Goal: Information Seeking & Learning: Learn about a topic

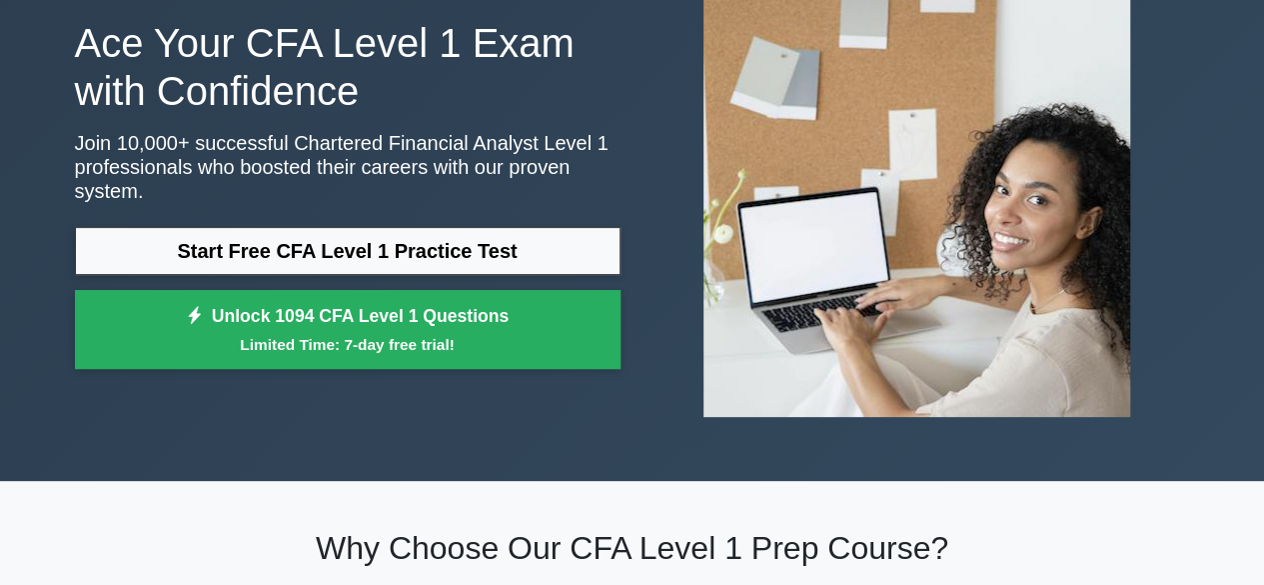
scroll to position [212, 0]
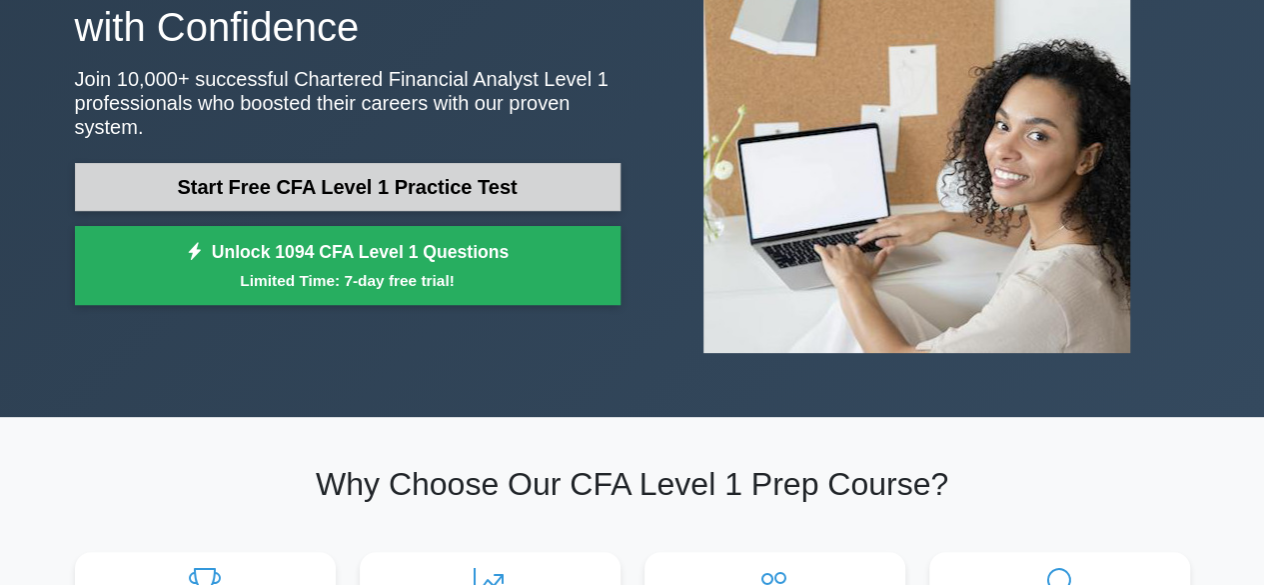
click at [413, 175] on link "Start Free CFA Level 1 Practice Test" at bounding box center [348, 187] width 546 height 48
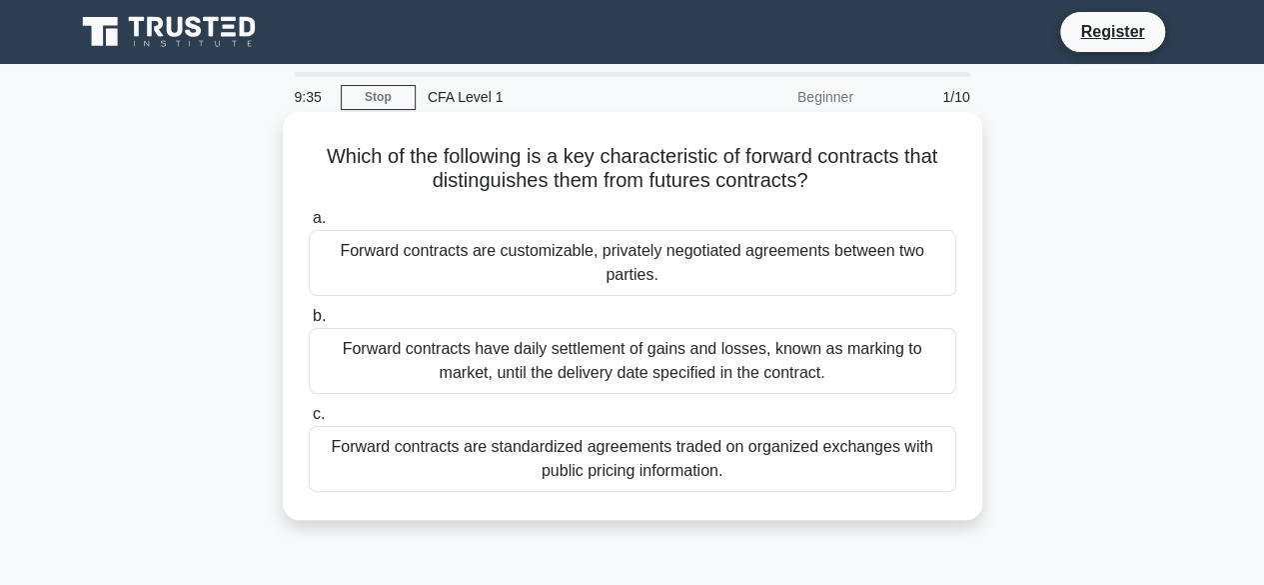
click at [850, 273] on div "Forward contracts are customizable, privately negotiated agreements between two…" at bounding box center [633, 263] width 648 height 66
click at [309, 225] on input "a. Forward contracts are customizable, privately negotiated agreements between …" at bounding box center [309, 218] width 0 height 13
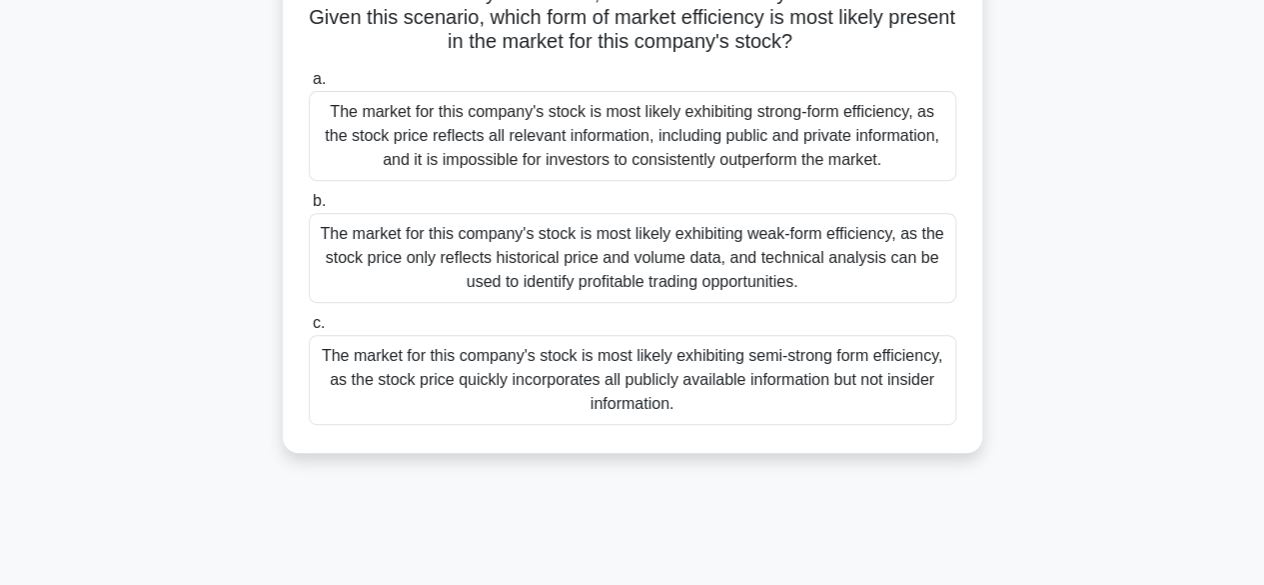
scroll to position [312, 0]
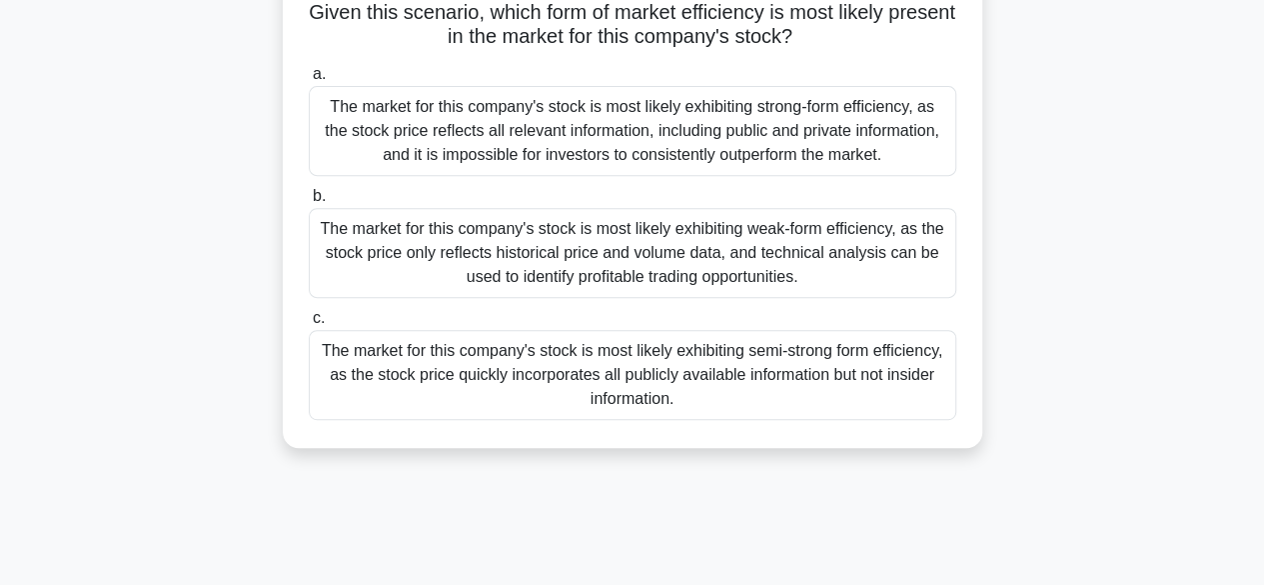
click at [716, 367] on div "The market for this company's stock is most likely exhibiting semi-strong form …" at bounding box center [633, 375] width 648 height 90
click at [309, 325] on input "c. The market for this company's stock is most likely exhibiting semi-strong fo…" at bounding box center [309, 318] width 0 height 13
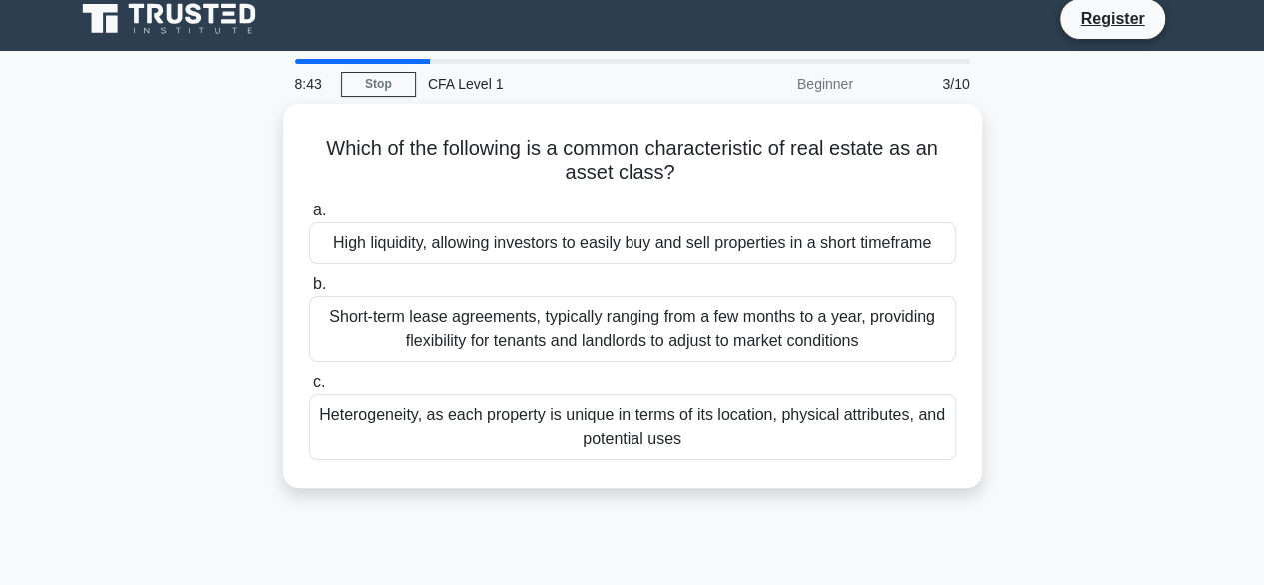
scroll to position [8, 0]
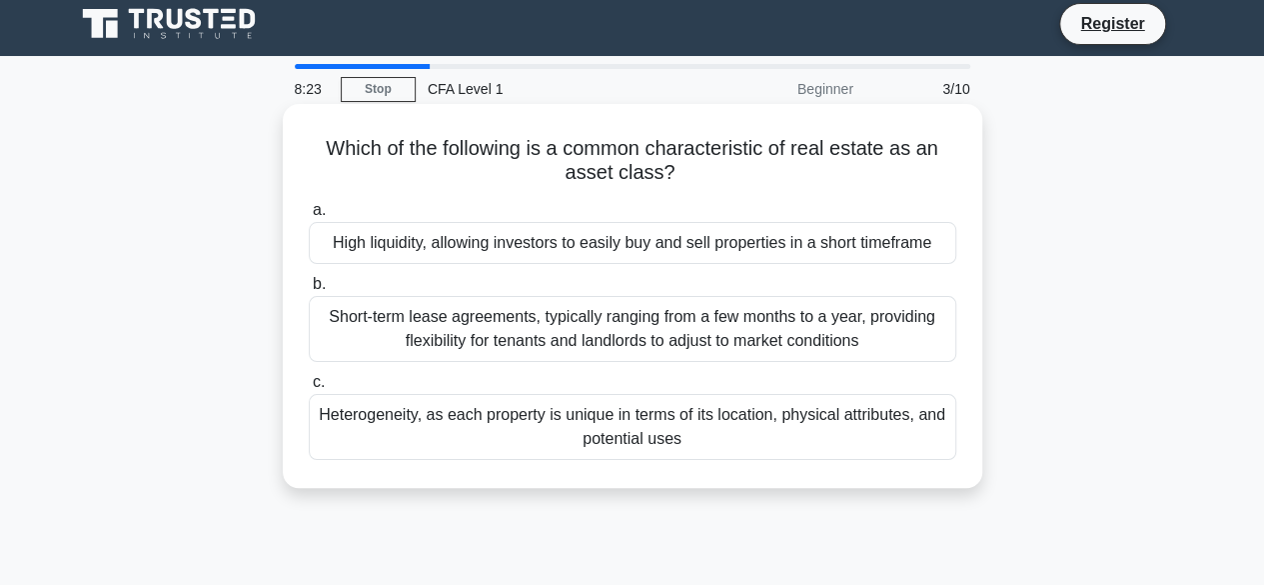
click at [758, 421] on div "Heterogeneity, as each property is unique in terms of its location, physical at…" at bounding box center [633, 427] width 648 height 66
click at [309, 389] on input "c. Heterogeneity, as each property is unique in terms of its location, physical…" at bounding box center [309, 382] width 0 height 13
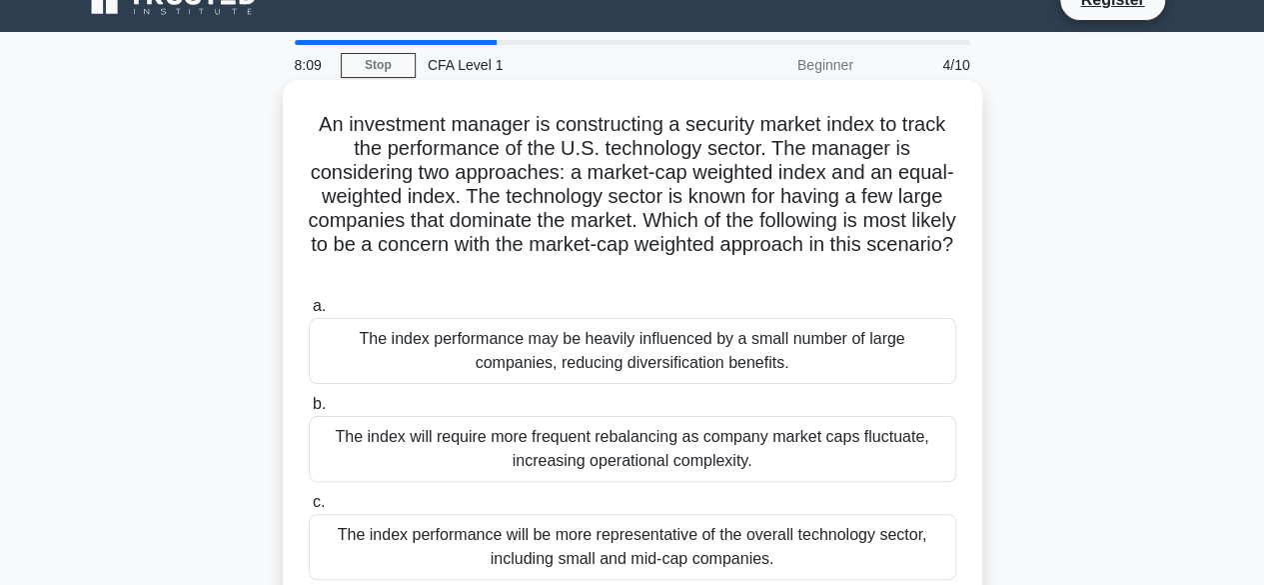
scroll to position [30, 0]
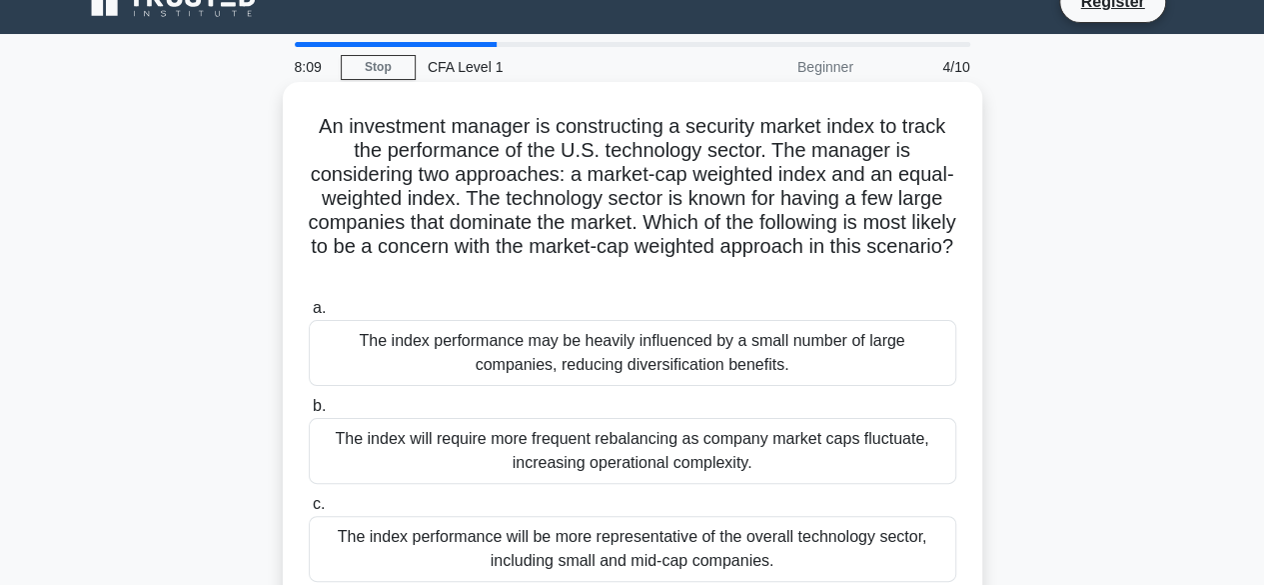
click at [661, 450] on div "The index will require more frequent rebalancing as company market caps fluctua…" at bounding box center [633, 451] width 648 height 66
click at [309, 413] on input "b. The index will require more frequent rebalancing as company market caps fluc…" at bounding box center [309, 406] width 0 height 13
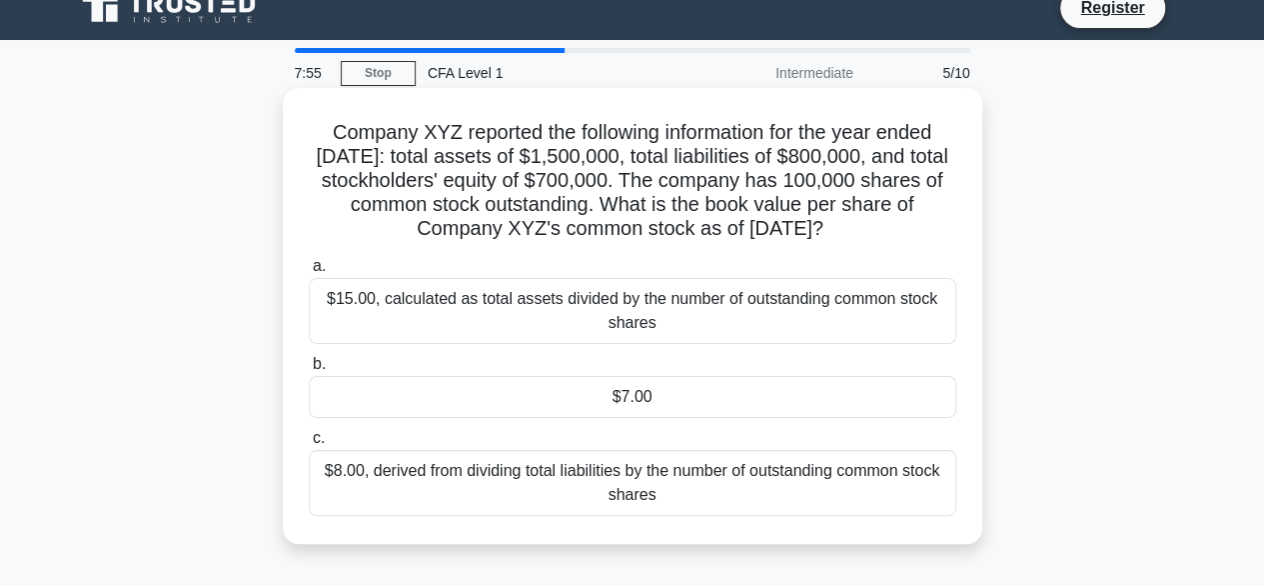
scroll to position [0, 0]
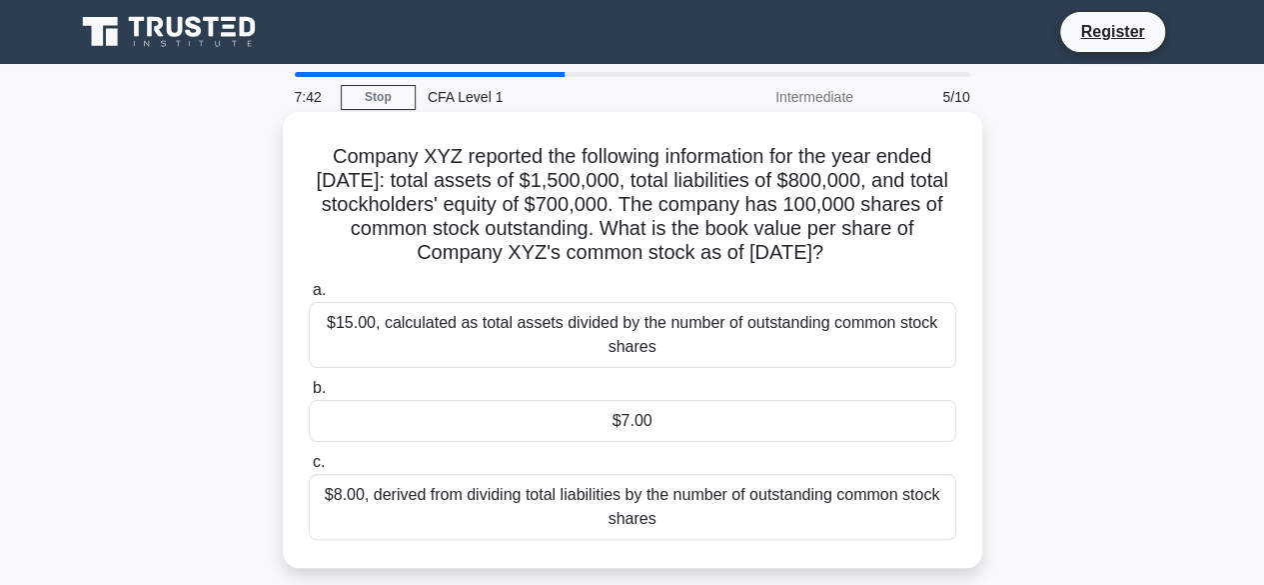
click at [629, 442] on div "$7.00" at bounding box center [633, 421] width 648 height 42
click at [309, 395] on input "b. $7.00" at bounding box center [309, 388] width 0 height 13
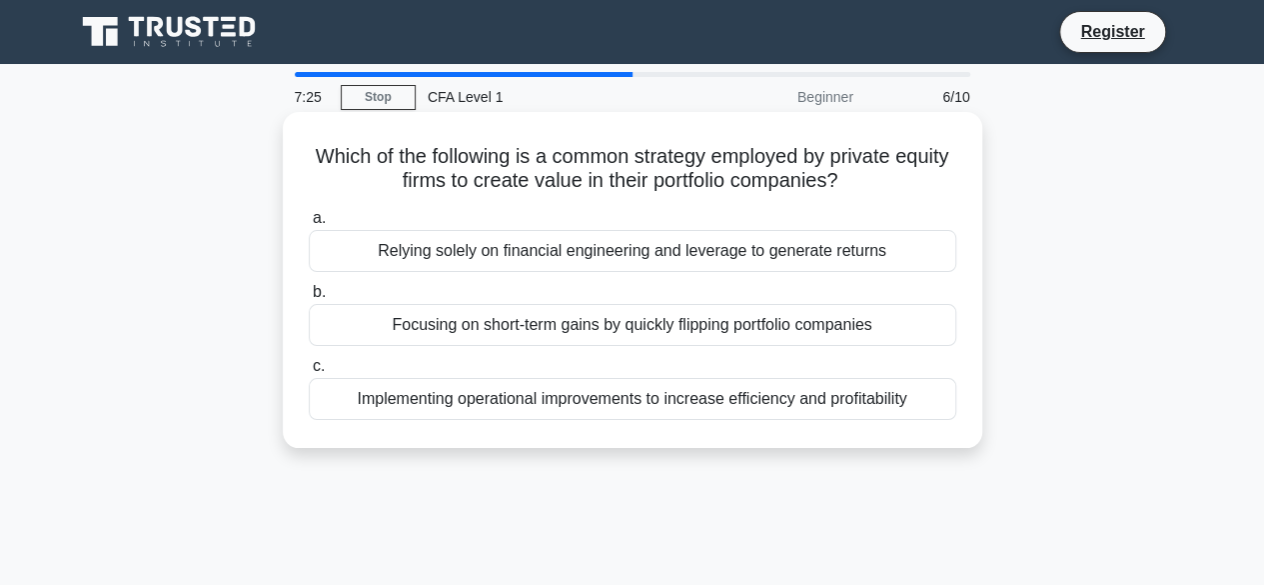
click at [704, 398] on div "Implementing operational improvements to increase efficiency and profitability" at bounding box center [633, 399] width 648 height 42
click at [309, 373] on input "c. Implementing operational improvements to increase efficiency and profitabili…" at bounding box center [309, 366] width 0 height 13
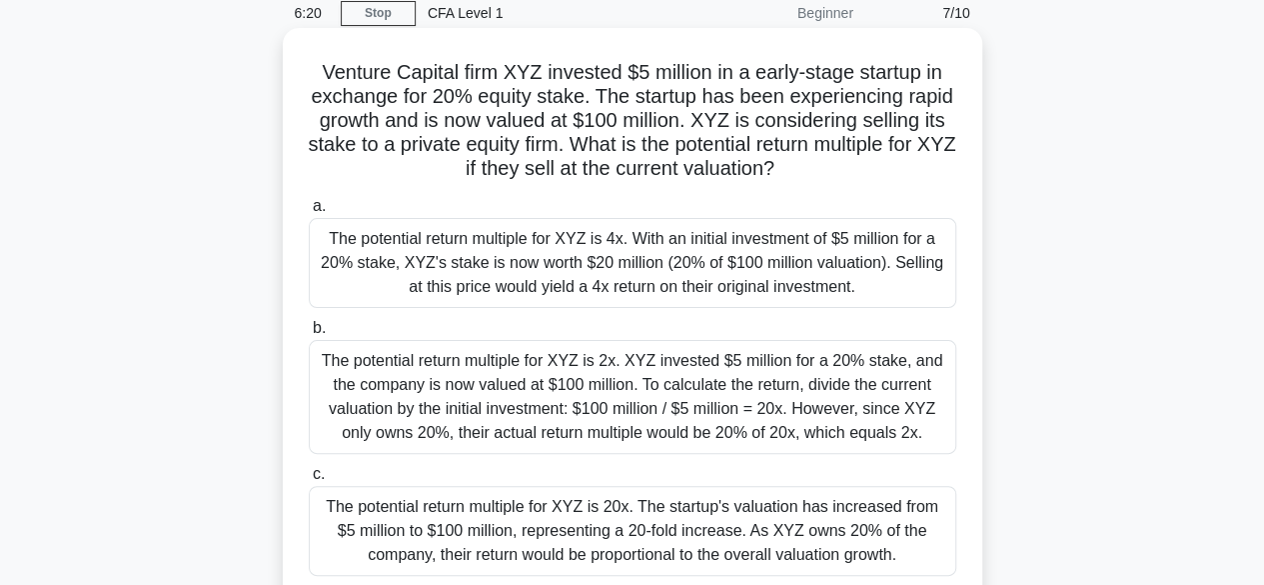
scroll to position [86, 0]
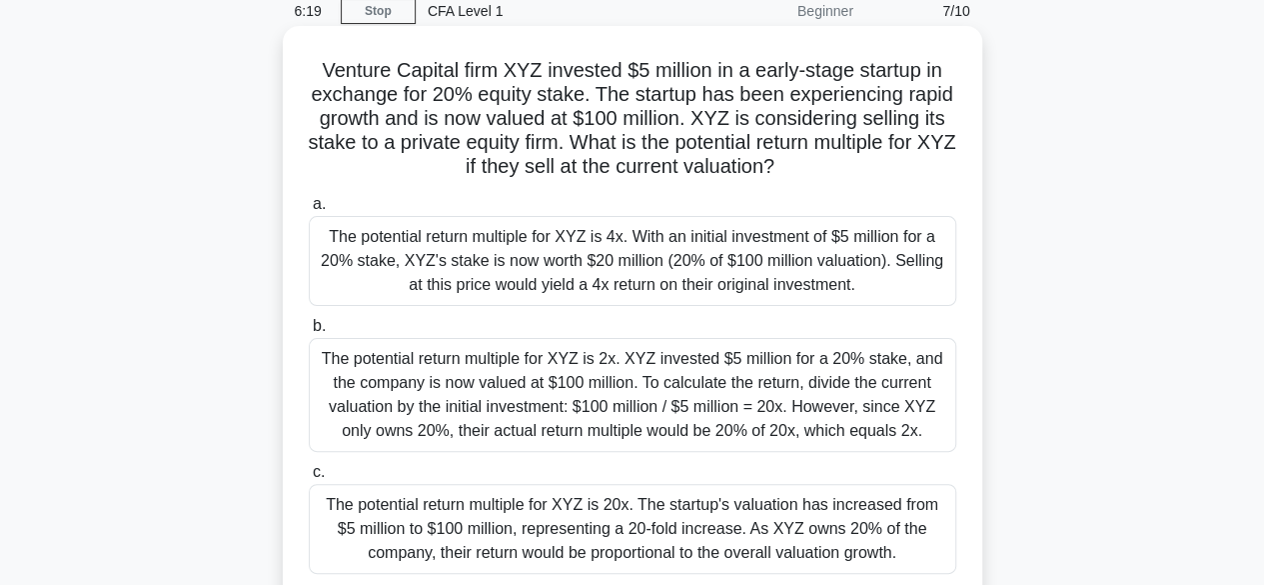
click at [802, 251] on div "The potential return multiple for XYZ is 4x. With an initial investment of $5 m…" at bounding box center [633, 261] width 648 height 90
click at [309, 211] on input "a. The potential return multiple for XYZ is 4x. With an initial investment of $…" at bounding box center [309, 204] width 0 height 13
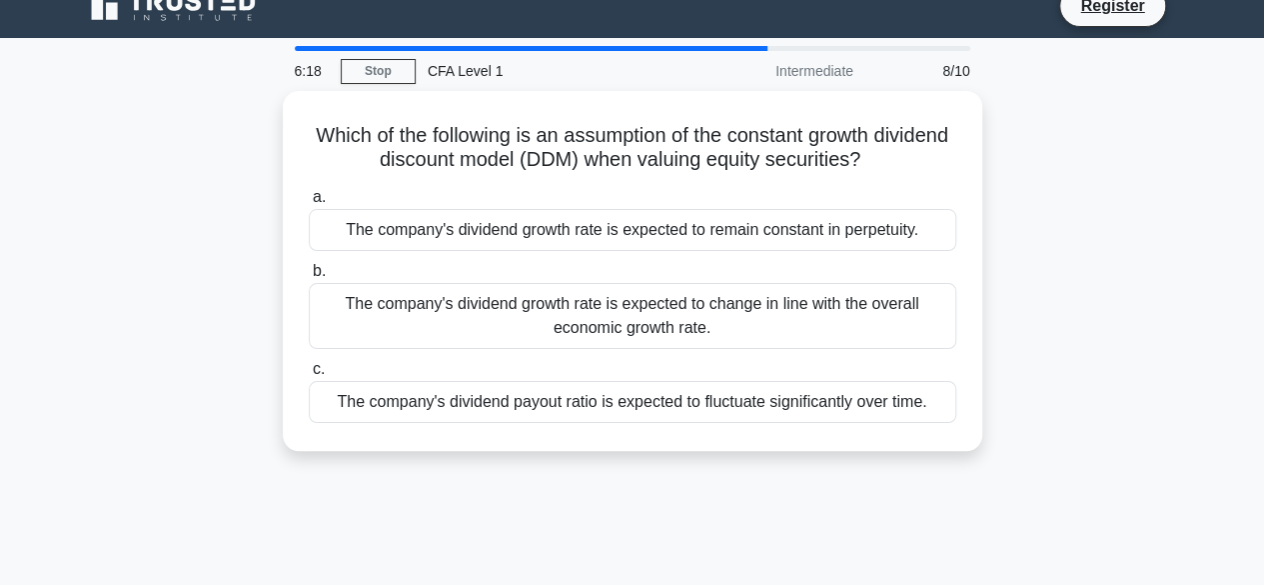
scroll to position [0, 0]
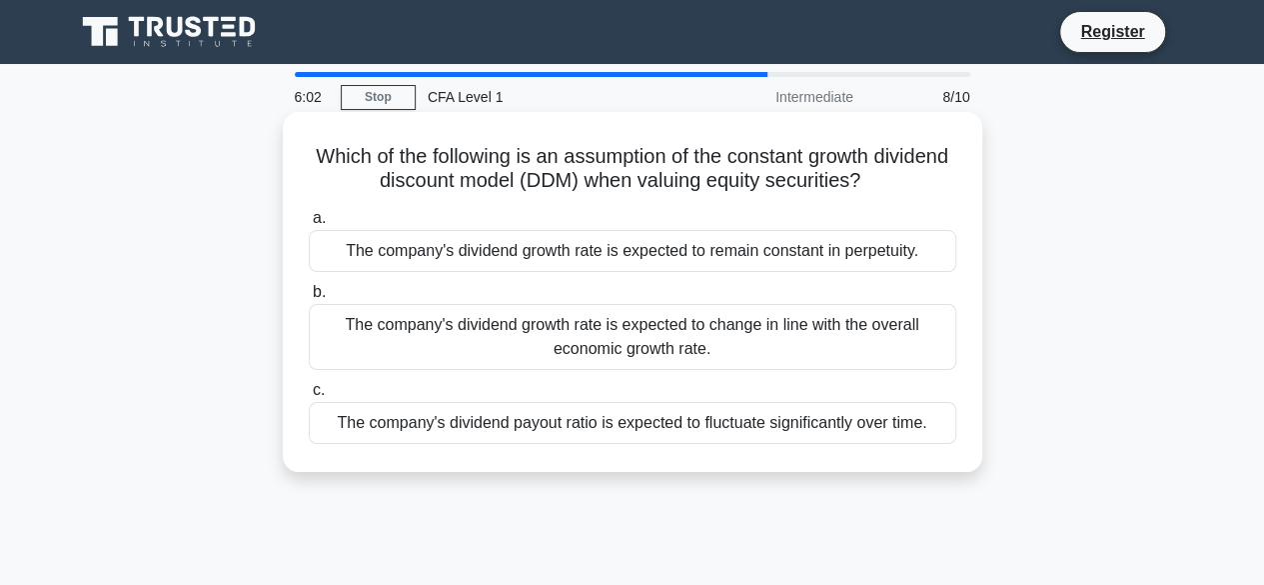
click at [878, 259] on div "The company's dividend growth rate is expected to remain constant in perpetuity." at bounding box center [633, 251] width 648 height 42
click at [309, 225] on input "a. The company's dividend growth rate is expected to remain constant in perpetu…" at bounding box center [309, 218] width 0 height 13
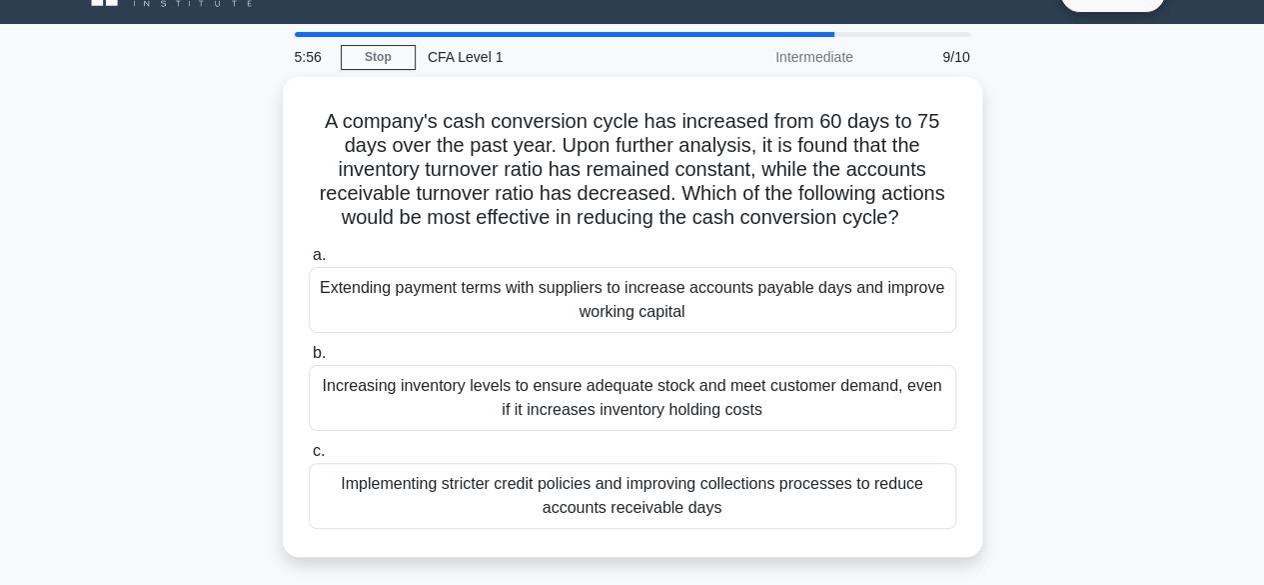
scroll to position [71, 0]
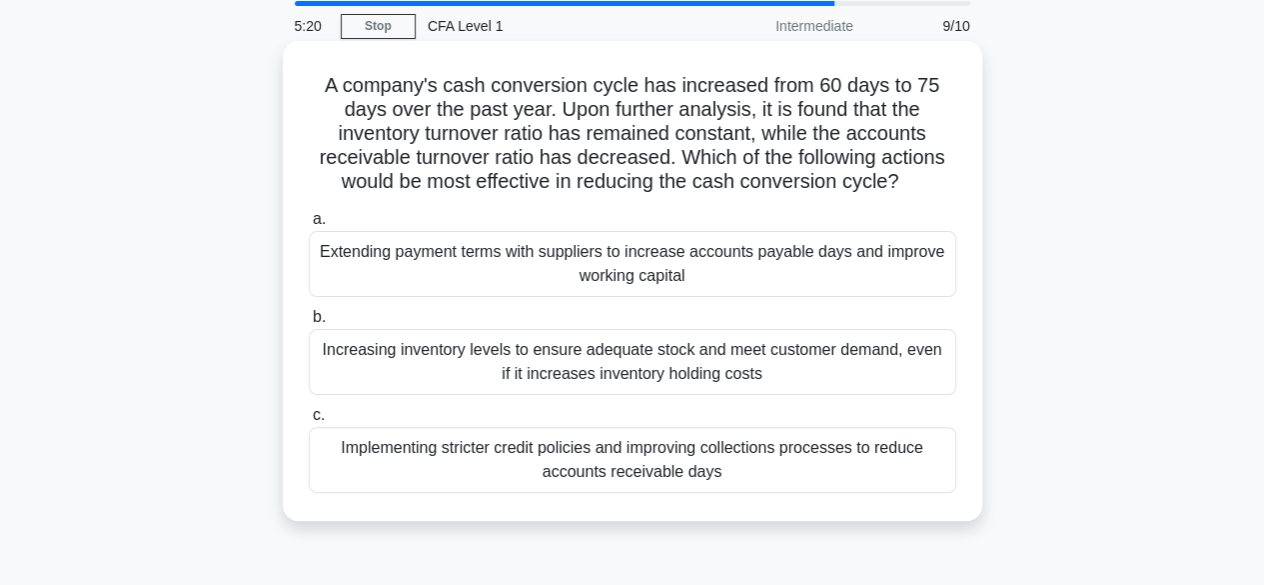
click at [813, 448] on div "Implementing stricter credit policies and improving collections processes to re…" at bounding box center [633, 460] width 648 height 66
click at [309, 422] on input "c. Implementing stricter credit policies and improving collections processes to…" at bounding box center [309, 415] width 0 height 13
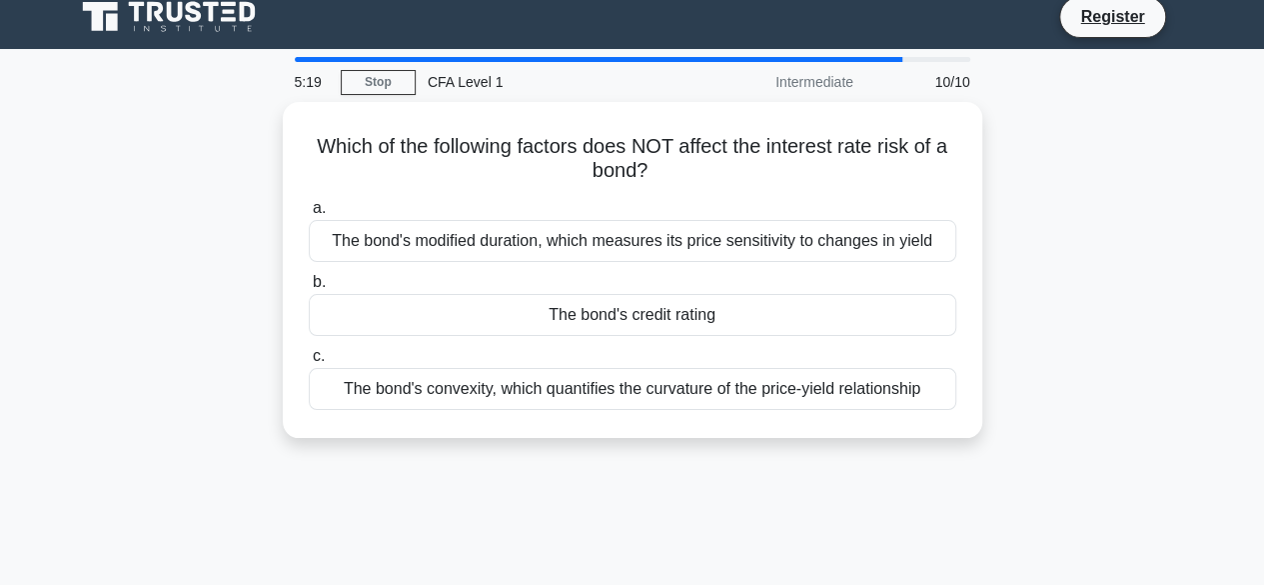
scroll to position [0, 0]
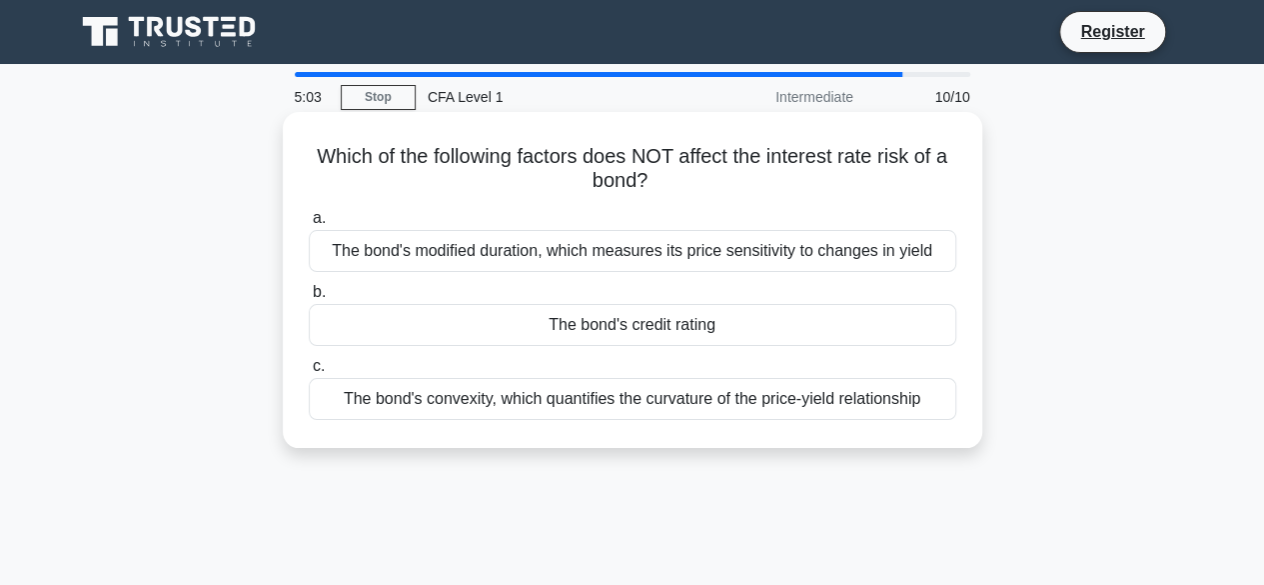
click at [864, 318] on div "The bond's credit rating" at bounding box center [633, 325] width 648 height 42
click at [309, 299] on input "b. The bond's credit rating" at bounding box center [309, 292] width 0 height 13
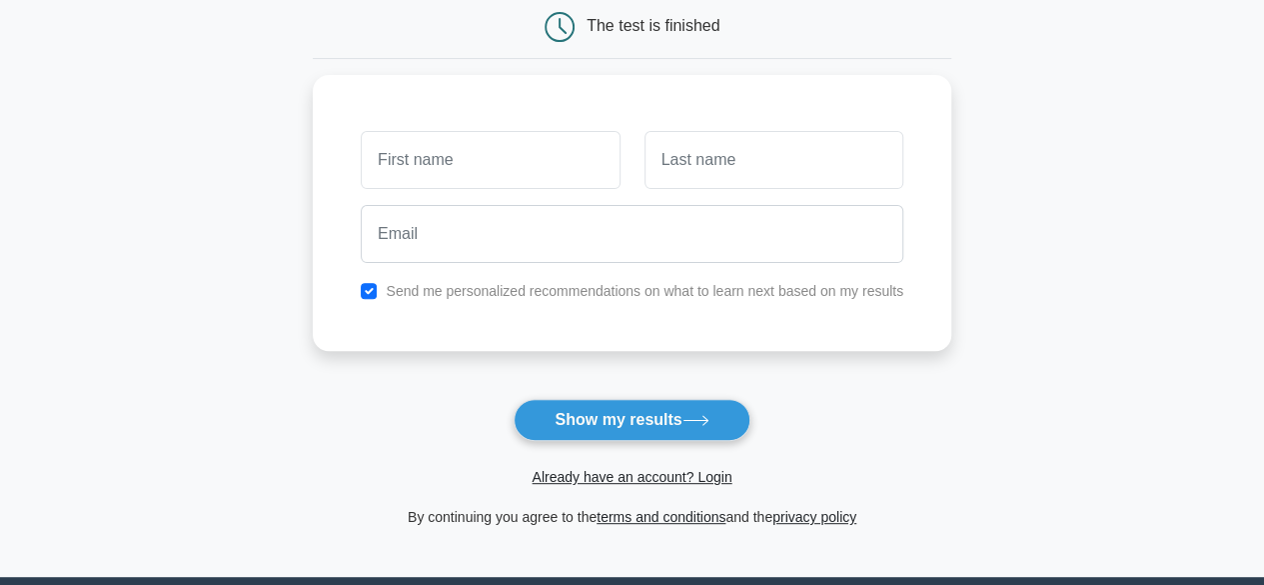
scroll to position [211, 0]
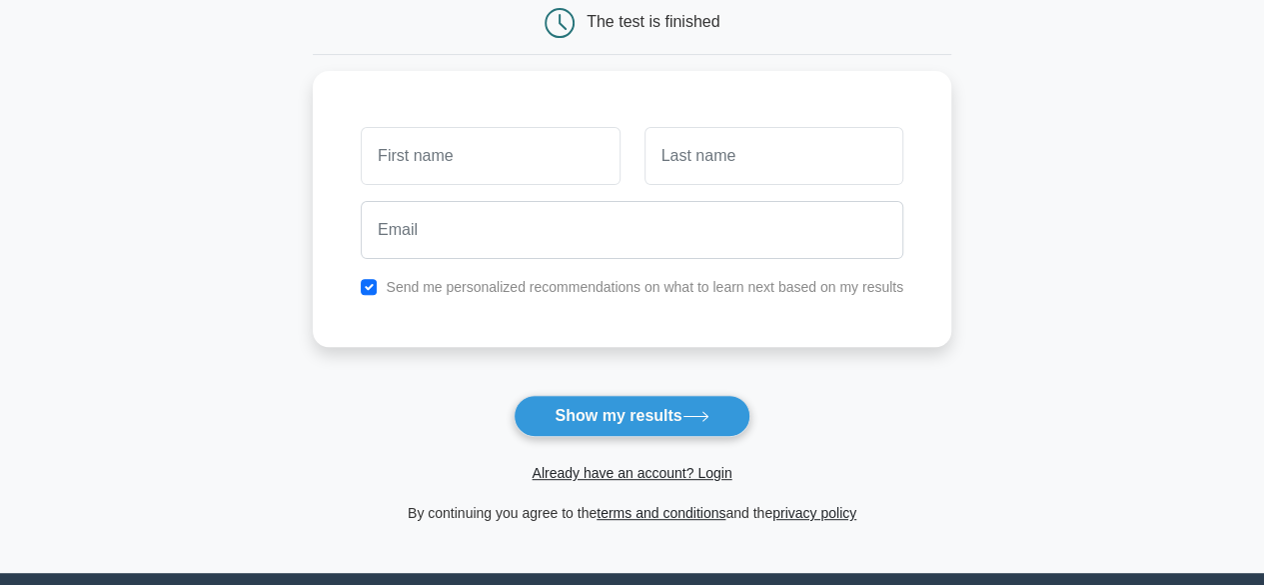
click at [583, 437] on div "Already have an account? Login" at bounding box center [632, 461] width 639 height 48
click at [602, 419] on button "Show my results" at bounding box center [632, 416] width 236 height 42
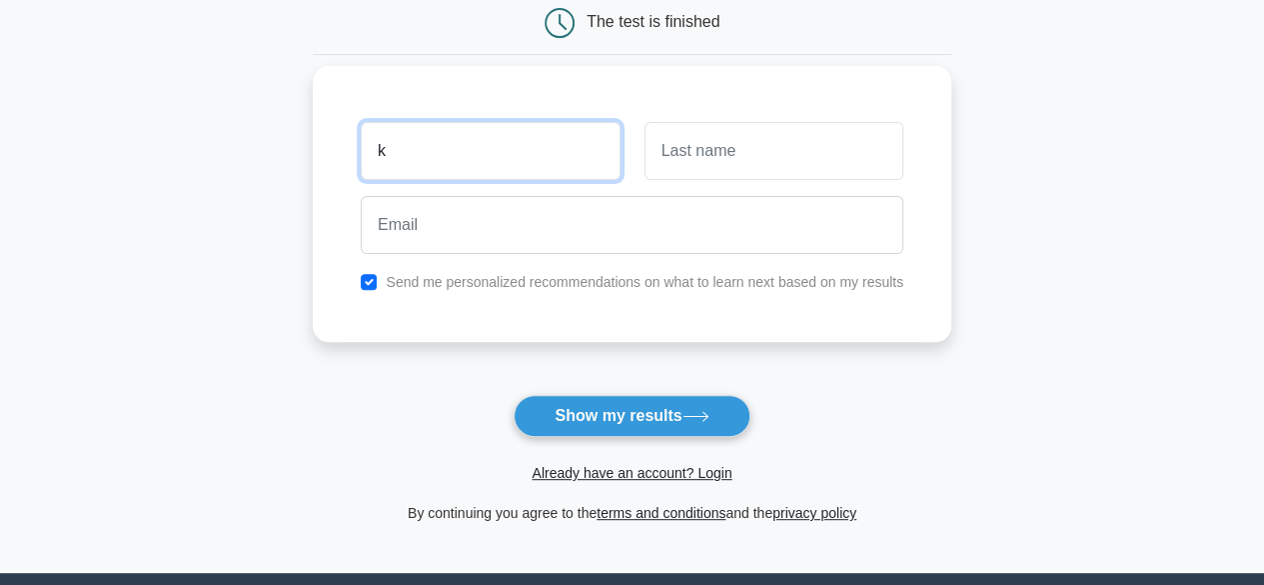
type input "k"
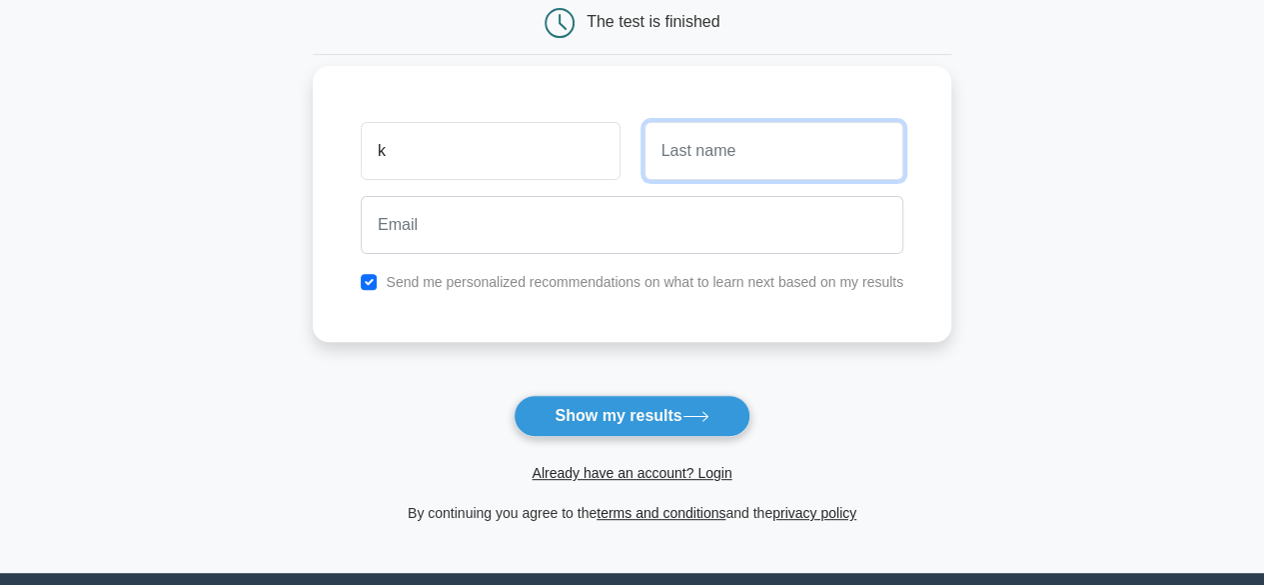
click at [699, 144] on input "text" at bounding box center [774, 151] width 259 height 58
type input "k"
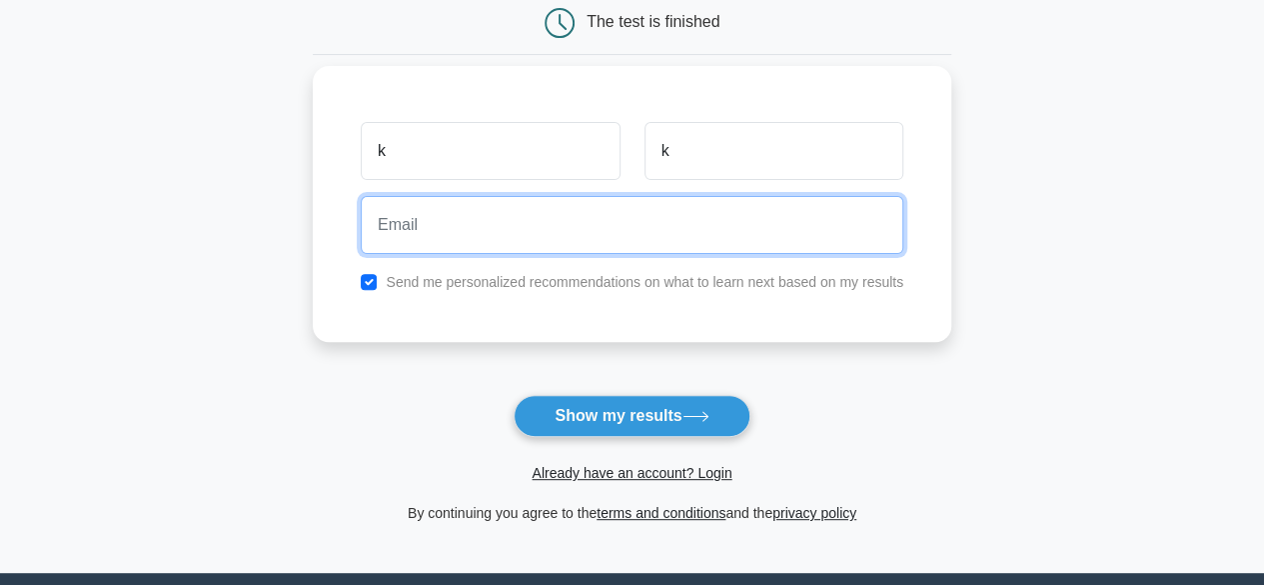
click at [641, 205] on input "email" at bounding box center [632, 225] width 543 height 58
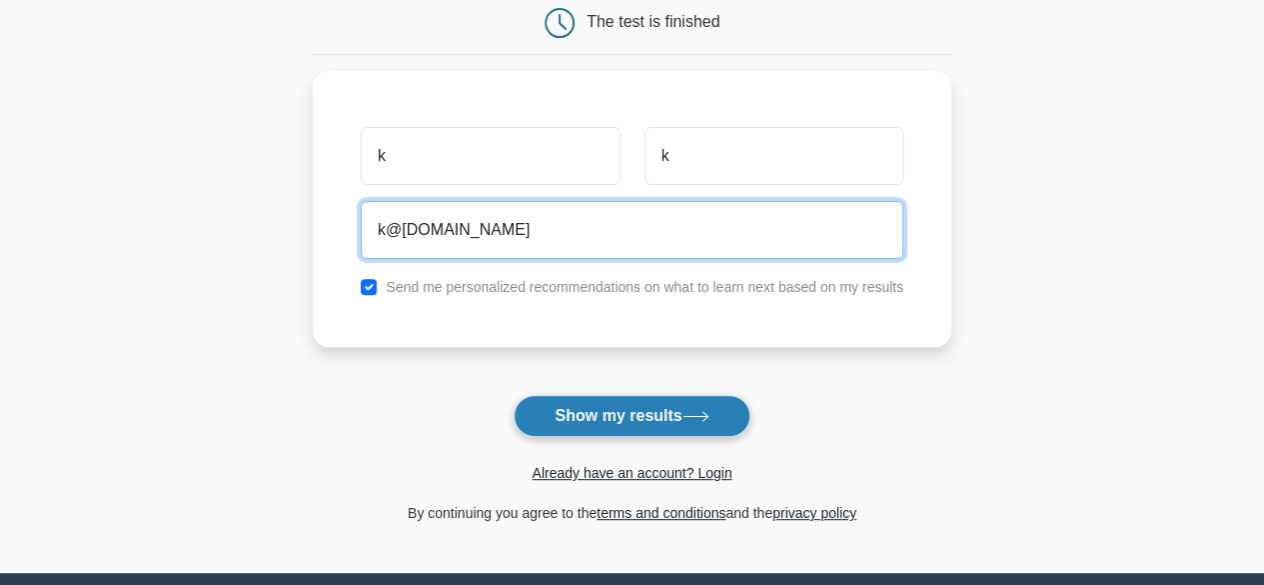
type input "k@k.jp"
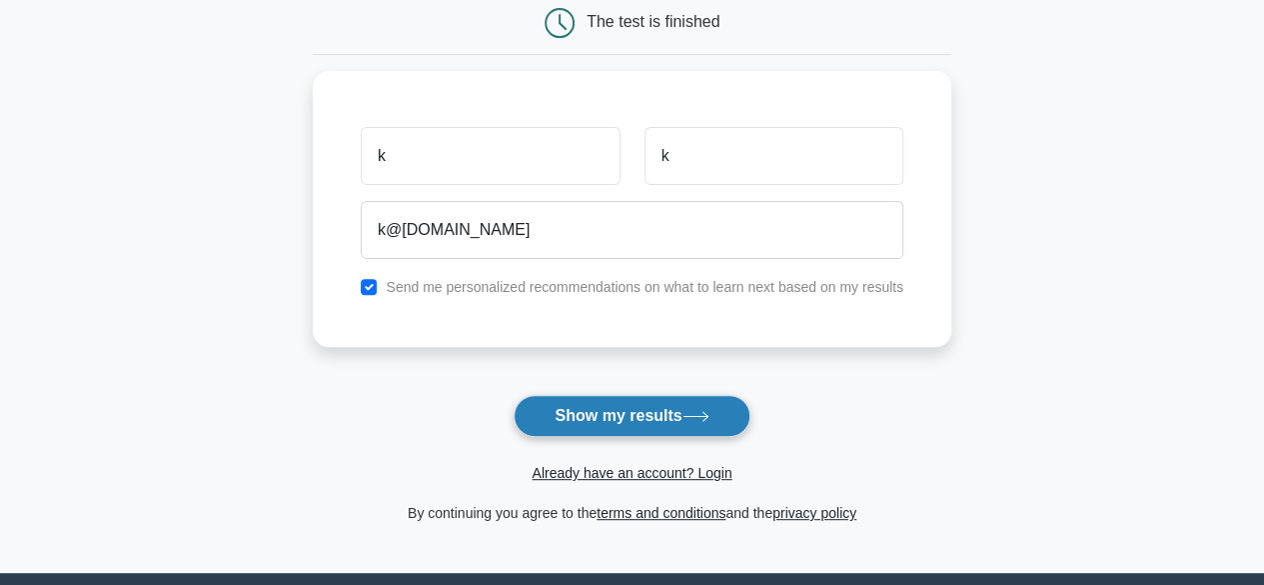
click at [656, 419] on button "Show my results" at bounding box center [632, 416] width 236 height 42
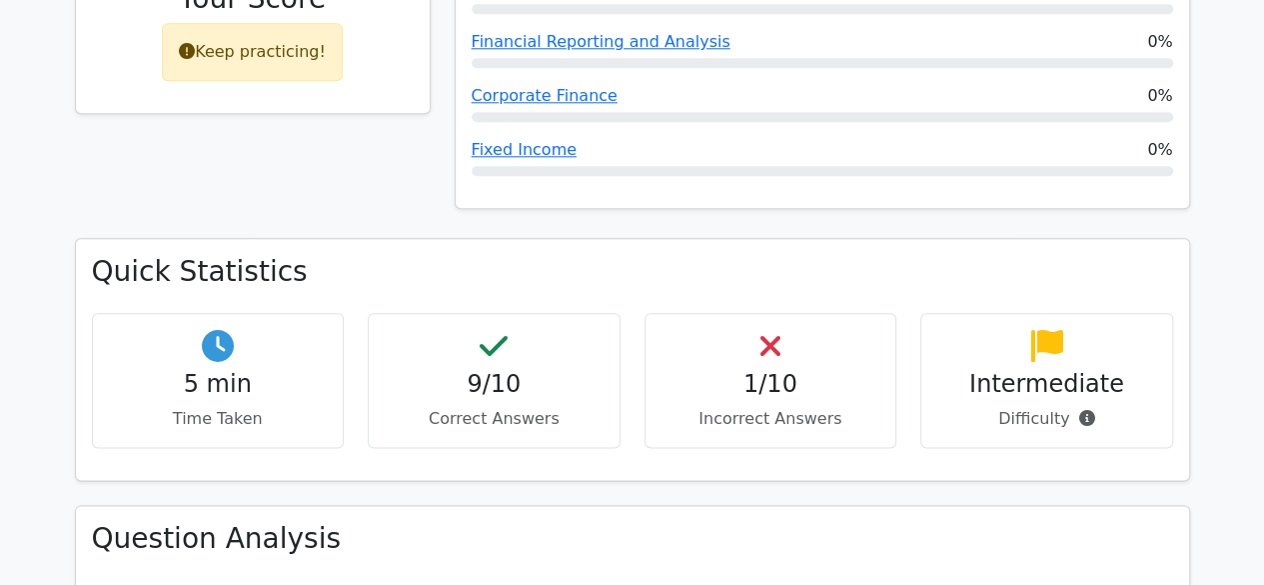
scroll to position [1008, 0]
